Goal: Find specific page/section: Find specific page/section

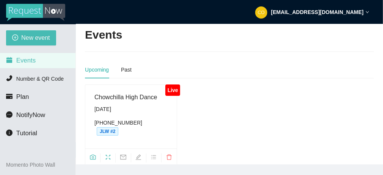
scroll to position [35, 0]
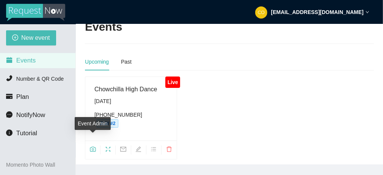
click at [95, 147] on icon "camera" at bounding box center [93, 149] width 6 height 5
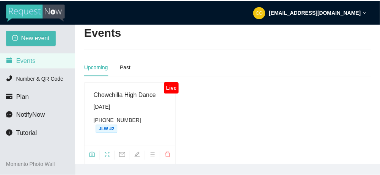
scroll to position [35, 0]
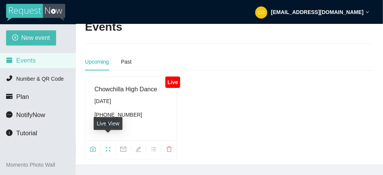
click at [107, 147] on icon "fullscreen" at bounding box center [108, 150] width 6 height 6
